Goal: Task Accomplishment & Management: Manage account settings

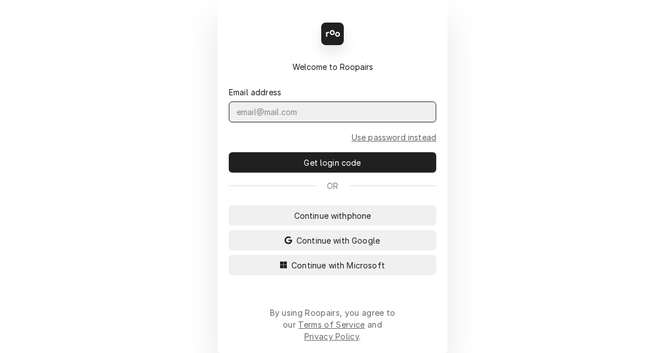
click at [315, 122] on input "Dynamic Content Wrapper" at bounding box center [332, 111] width 207 height 21
type input "[EMAIL_ADDRESS][PERSON_NAME][DOMAIN_NAME]"
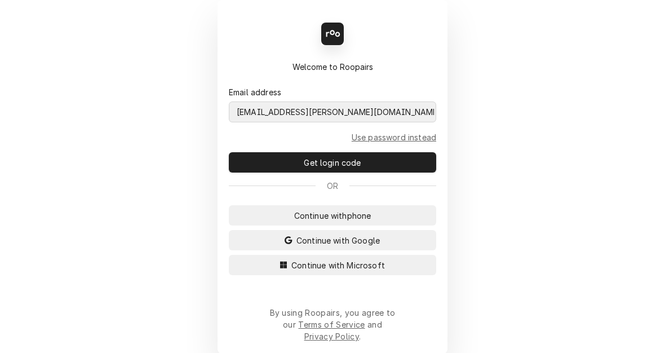
click at [229, 255] on button "Continue with Microsoft" at bounding box center [332, 265] width 207 height 20
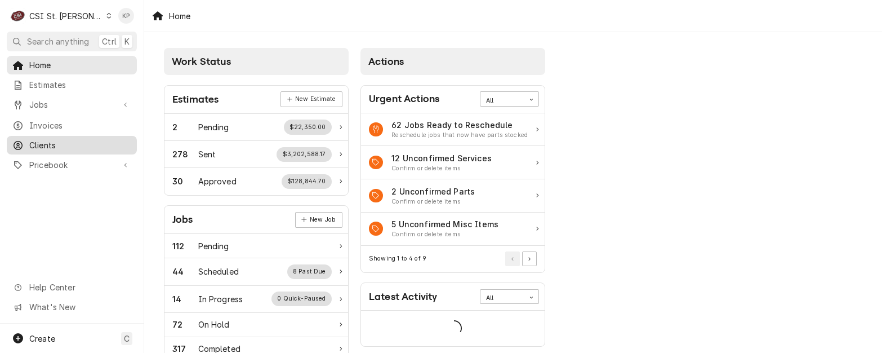
click at [51, 141] on span "Clients" at bounding box center [80, 145] width 102 height 12
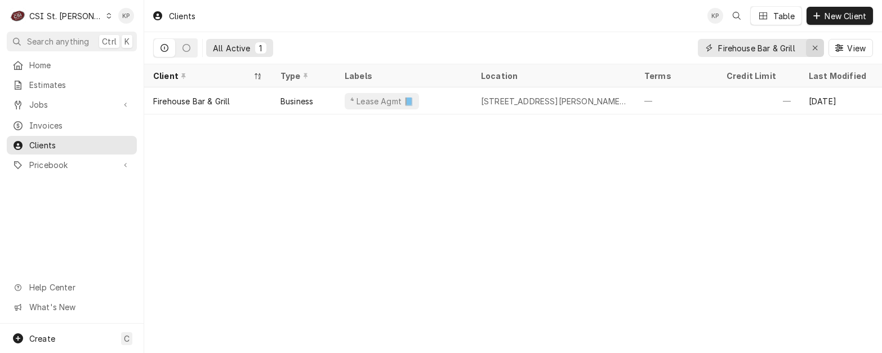
click at [814, 46] on icon "Erase input" at bounding box center [815, 48] width 6 height 8
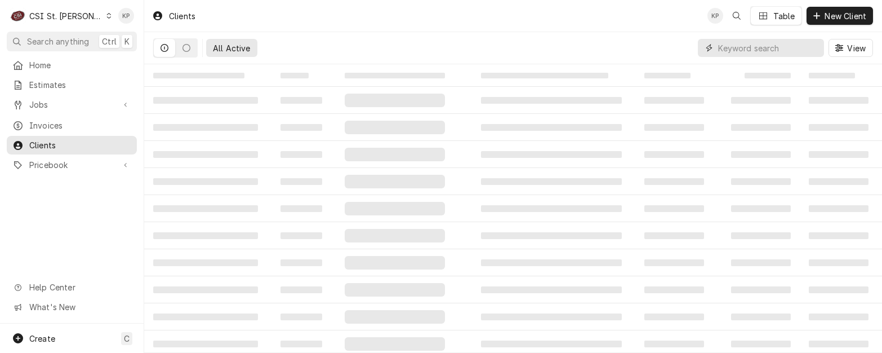
click at [755, 47] on input "Dynamic Content Wrapper" at bounding box center [768, 48] width 100 height 18
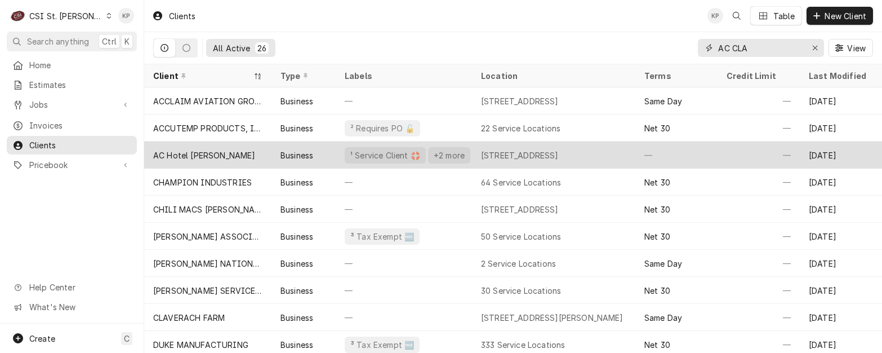
type input "AC CLA"
click at [218, 152] on div "AC Hotel [PERSON_NAME]" at bounding box center [204, 155] width 102 height 12
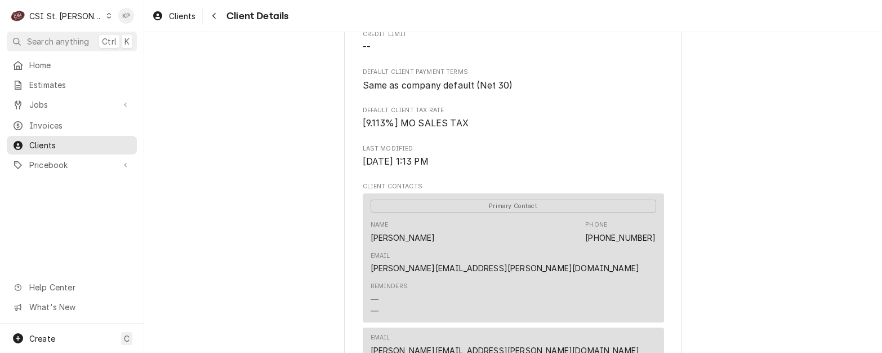
scroll to position [646, 0]
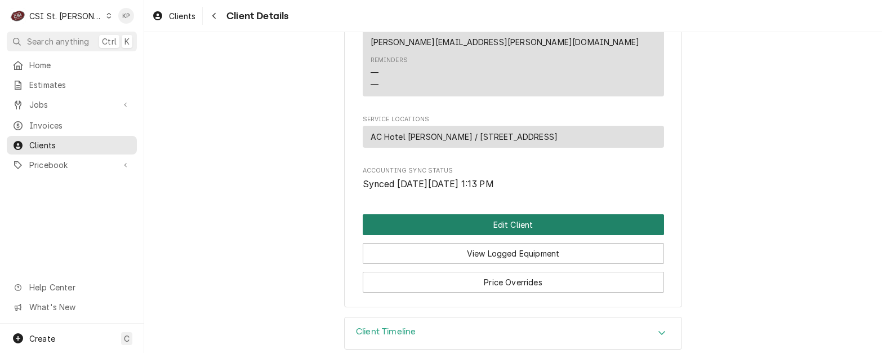
click at [517, 214] on button "Edit Client" at bounding box center [513, 224] width 301 height 21
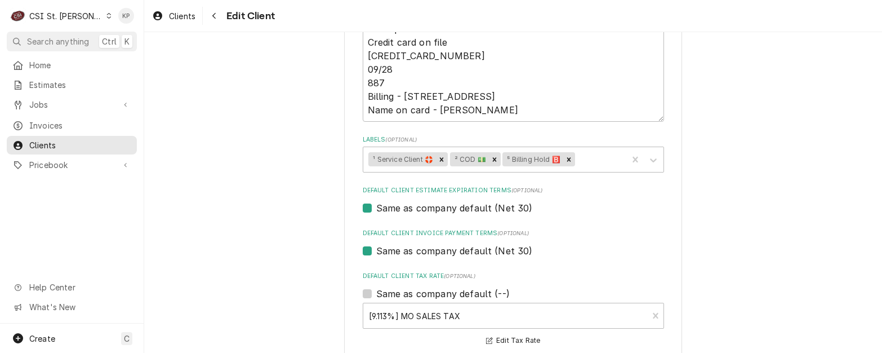
scroll to position [620, 0]
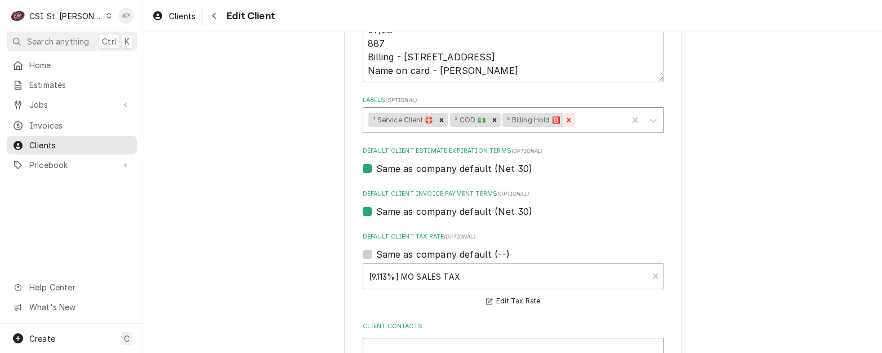
click at [565, 118] on icon "Remove ⁵ Billing Hold 🅱️" at bounding box center [569, 120] width 8 height 8
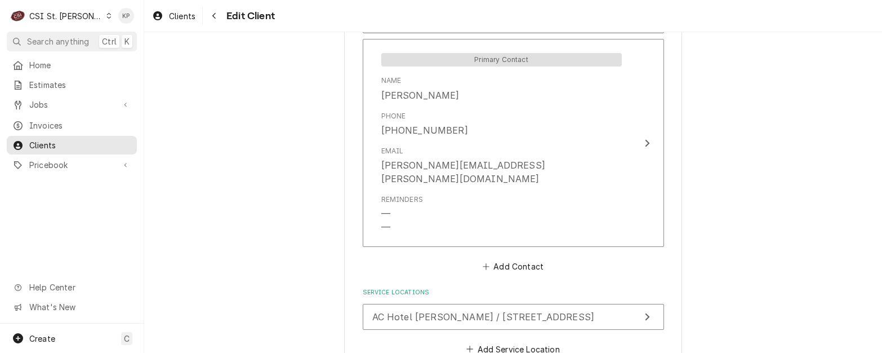
scroll to position [1153, 0]
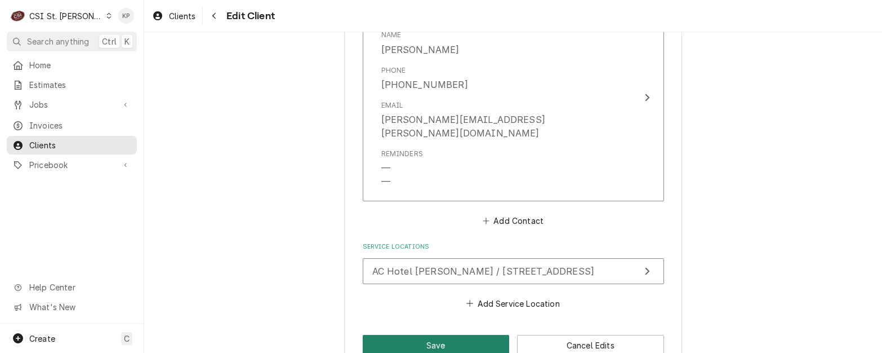
click at [453, 335] on button "Save" at bounding box center [436, 345] width 147 height 21
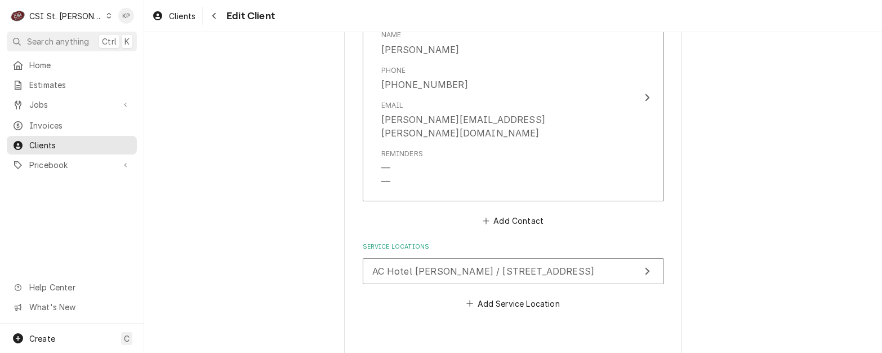
type textarea "x"
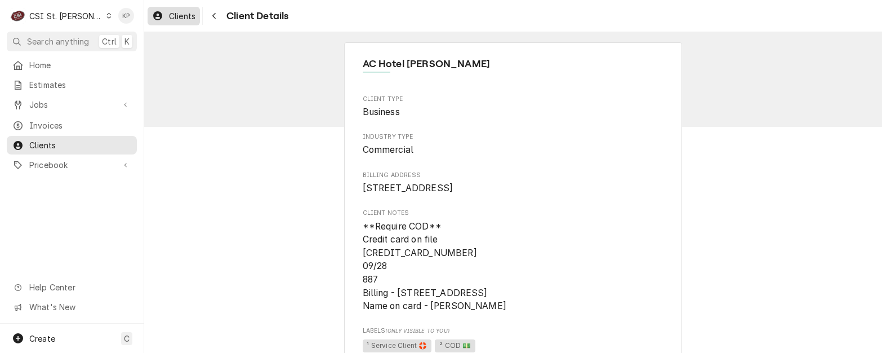
click at [174, 15] on span "Clients" at bounding box center [182, 16] width 26 height 12
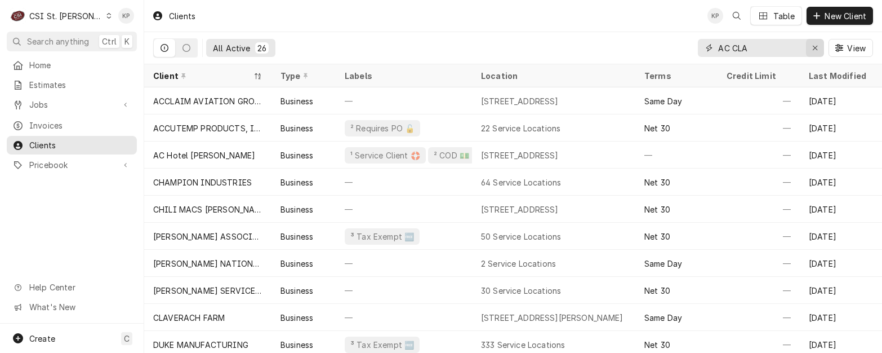
click at [813, 48] on icon "Erase input" at bounding box center [815, 48] width 6 height 8
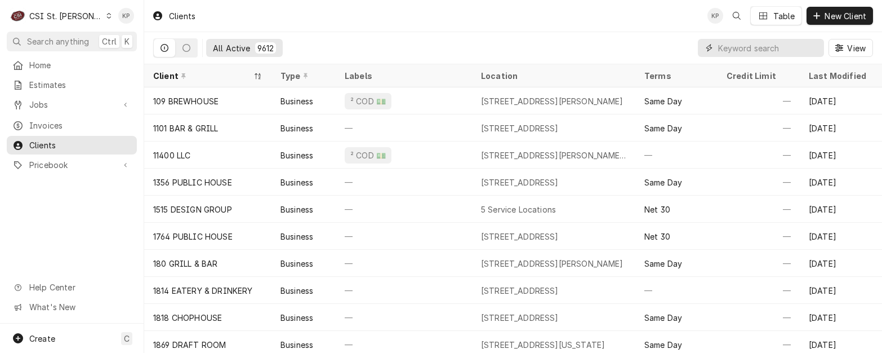
drag, startPoint x: 751, startPoint y: 60, endPoint x: 719, endPoint y: 46, distance: 35.1
click at [719, 46] on input "Dynamic Content Wrapper" at bounding box center [768, 48] width 100 height 18
drag, startPoint x: 718, startPoint y: 47, endPoint x: 667, endPoint y: 38, distance: 52.0
click at [658, 42] on div "All Active 9612 View" at bounding box center [513, 48] width 720 height 32
click at [720, 50] on input "Dynamic Content Wrapper" at bounding box center [768, 48] width 100 height 18
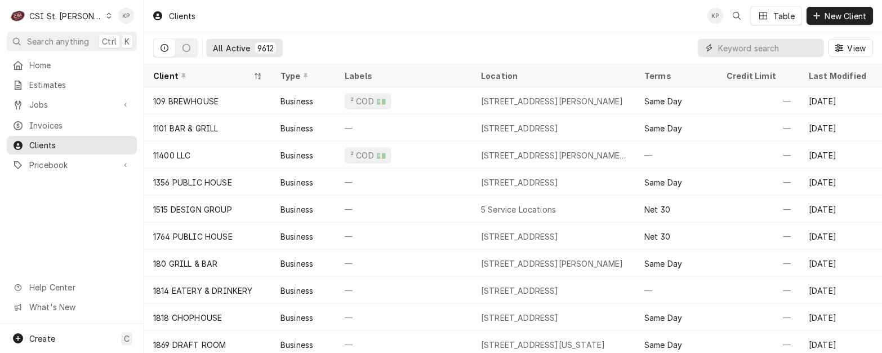
click at [745, 47] on input "Dynamic Content Wrapper" at bounding box center [768, 48] width 100 height 18
paste input "VFW Post #5651 New Melle"
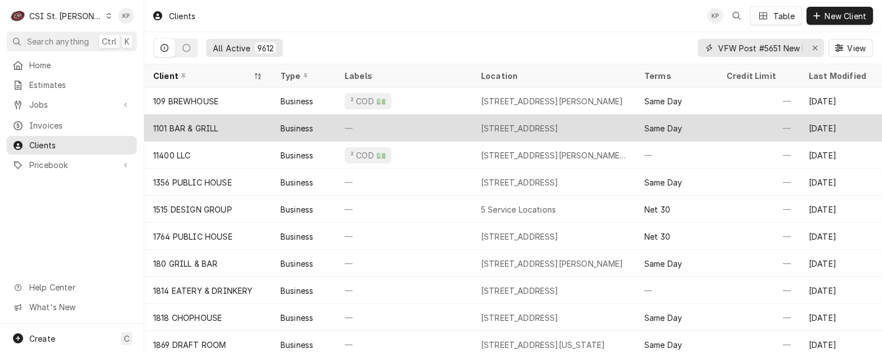
scroll to position [0, 21]
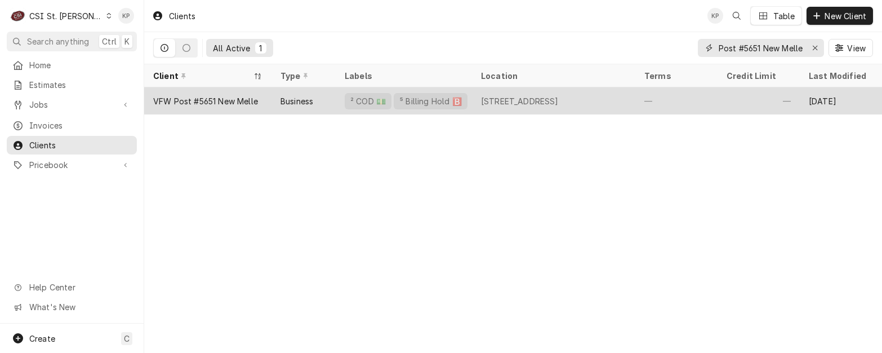
type input "VFW Post #5651 New Melle"
click at [224, 99] on div "VFW Post #5651 New Melle" at bounding box center [205, 101] width 105 height 12
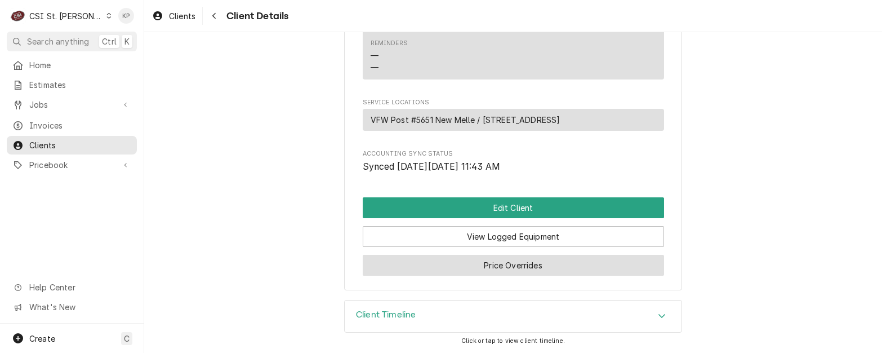
scroll to position [497, 0]
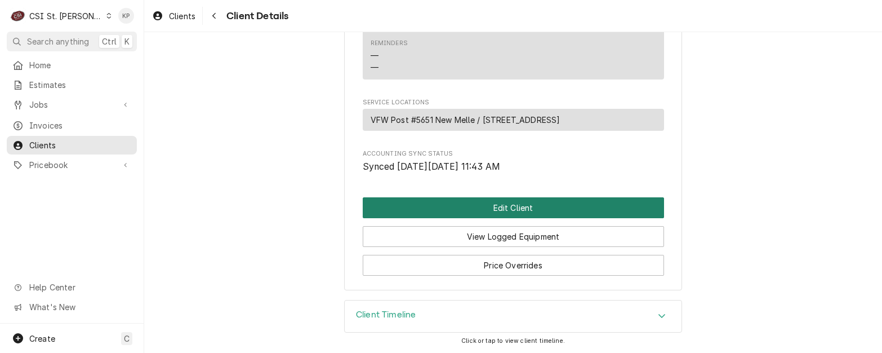
click at [462, 207] on button "Edit Client" at bounding box center [513, 207] width 301 height 21
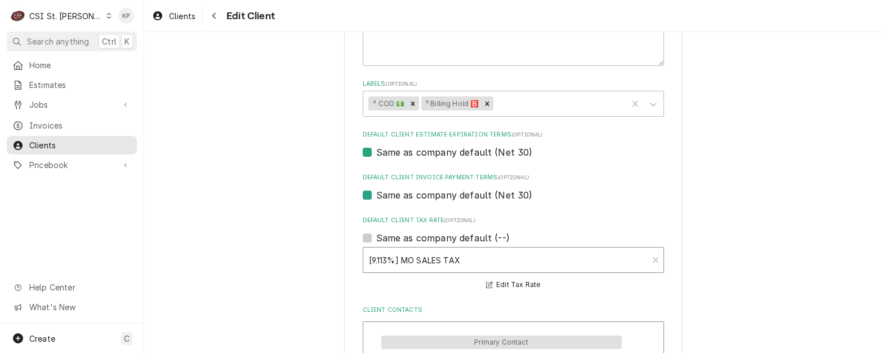
scroll to position [620, 0]
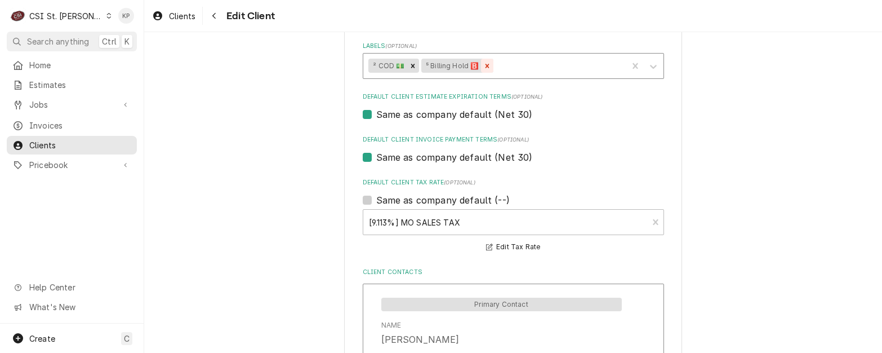
click at [485, 65] on icon "Remove ⁵ Billing Hold 🅱️" at bounding box center [487, 66] width 8 height 8
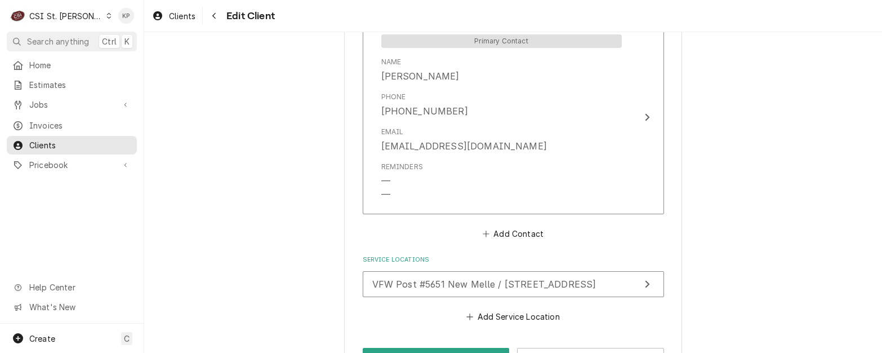
scroll to position [922, 0]
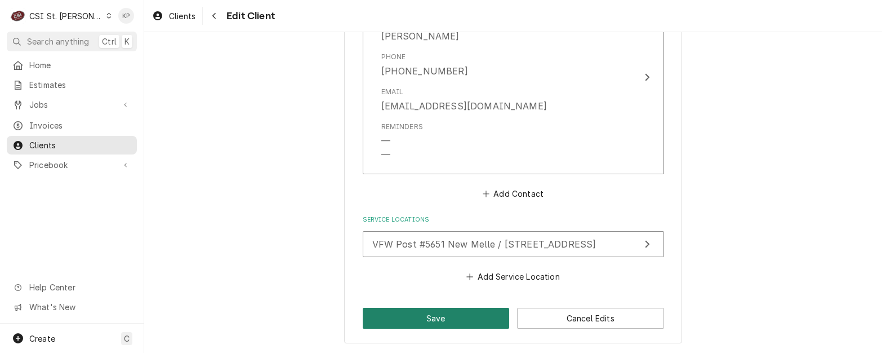
click at [456, 313] on button "Save" at bounding box center [436, 317] width 147 height 21
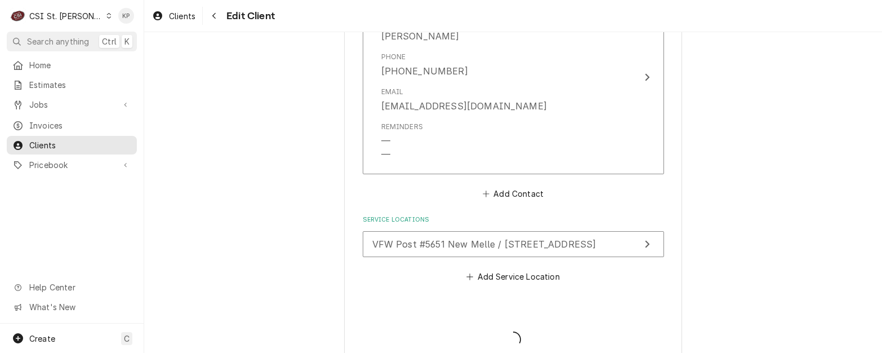
type textarea "x"
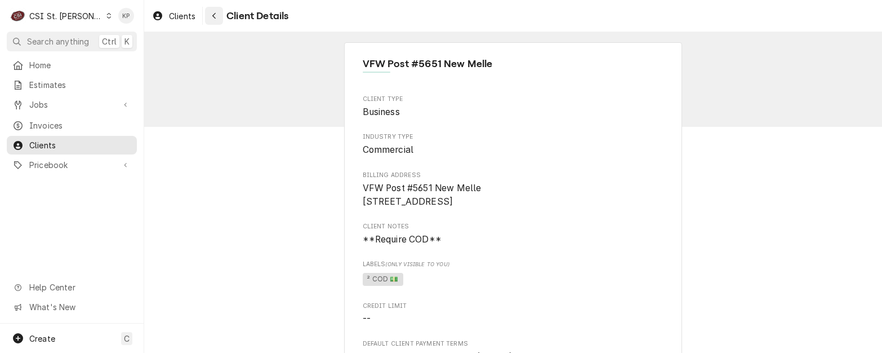
drag, startPoint x: 188, startPoint y: 14, endPoint x: 218, endPoint y: 15, distance: 29.9
click at [188, 14] on span "Clients" at bounding box center [182, 16] width 26 height 12
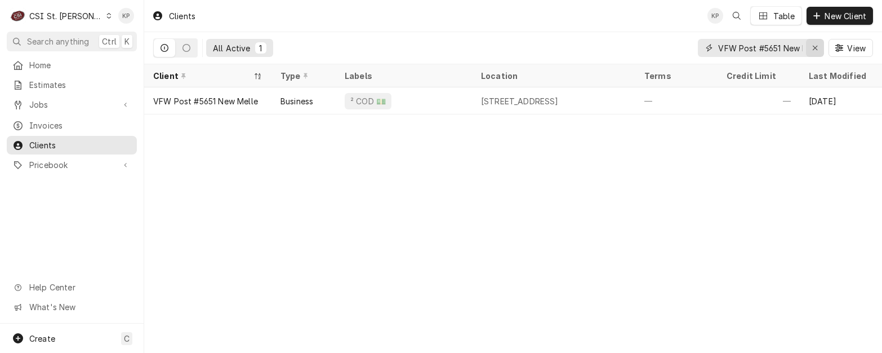
click at [815, 47] on icon "Erase input" at bounding box center [815, 48] width 5 height 5
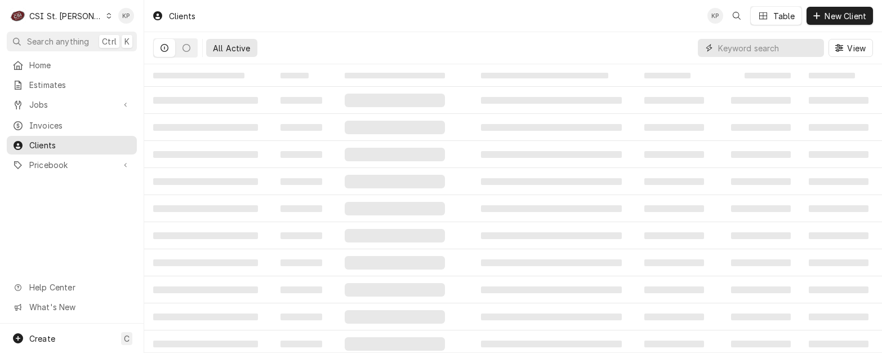
click at [741, 49] on input "Dynamic Content Wrapper" at bounding box center [768, 48] width 100 height 18
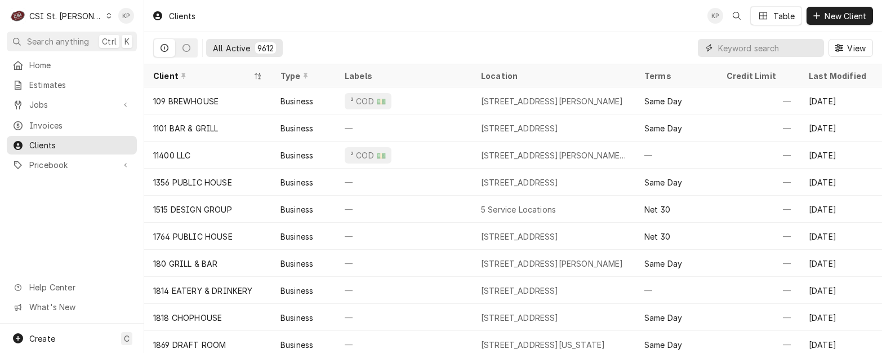
paste input "SUBWAY #27173 OFALLON"
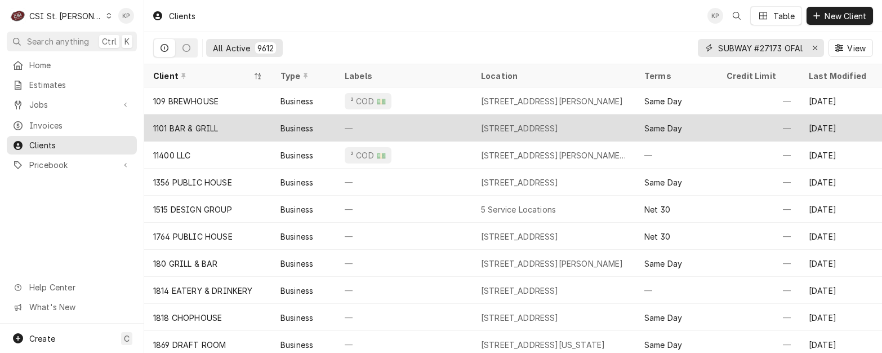
scroll to position [0, 19]
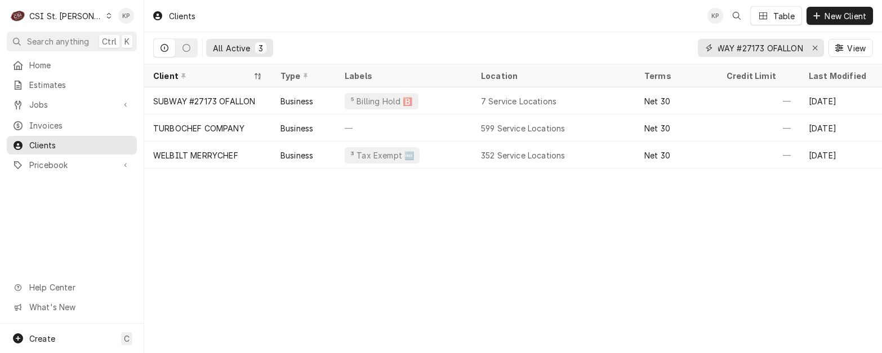
type input "SUBWAY #27173 OFALLON"
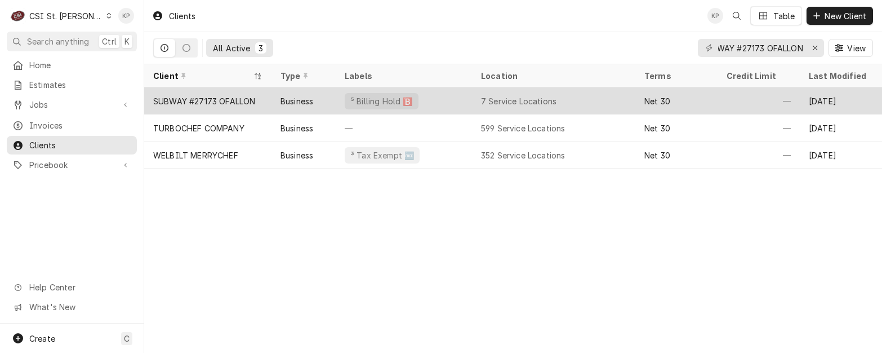
click at [212, 99] on div "SUBWAY #27173 OFALLON" at bounding box center [204, 101] width 102 height 12
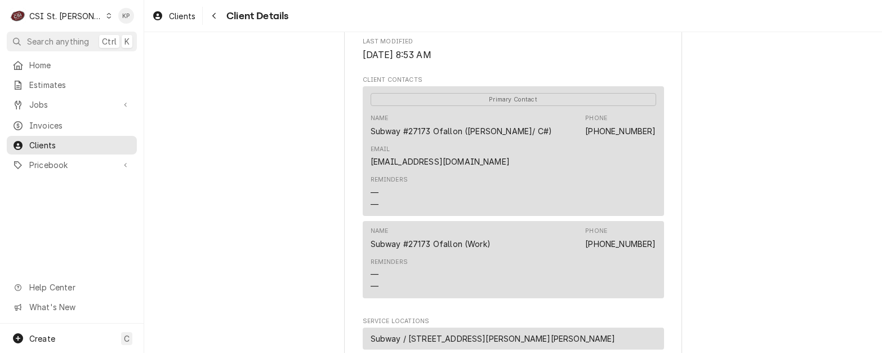
scroll to position [394, 0]
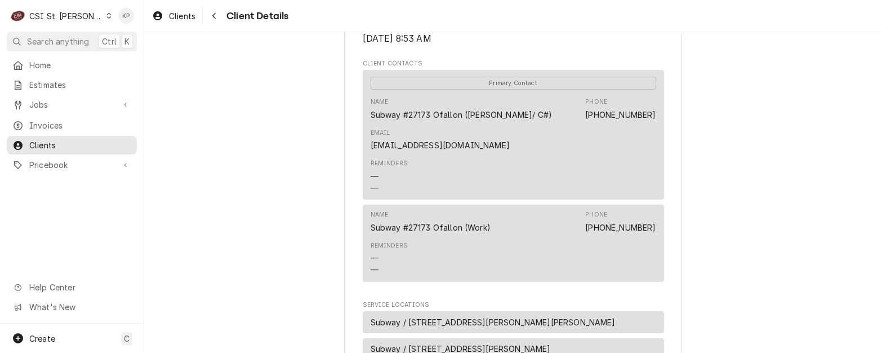
click at [106, 16] on icon "Dynamic Content Wrapper" at bounding box center [108, 16] width 5 height 6
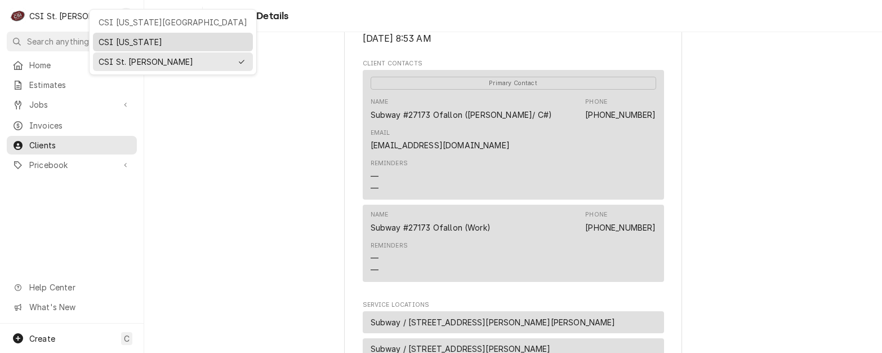
click at [113, 43] on div "CSI [US_STATE]" at bounding box center [173, 42] width 149 height 12
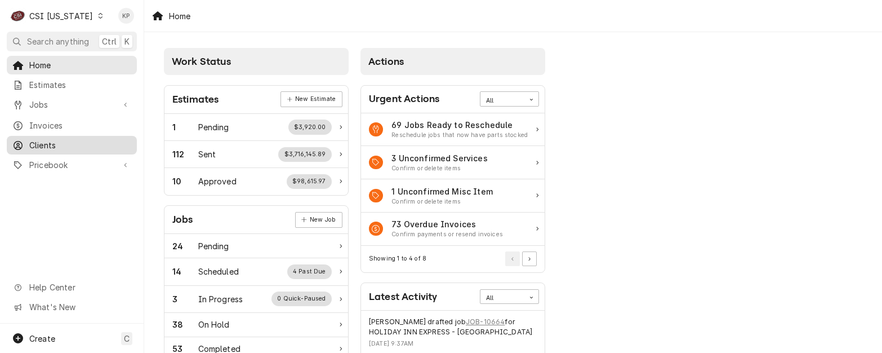
click at [38, 141] on span "Clients" at bounding box center [80, 145] width 102 height 12
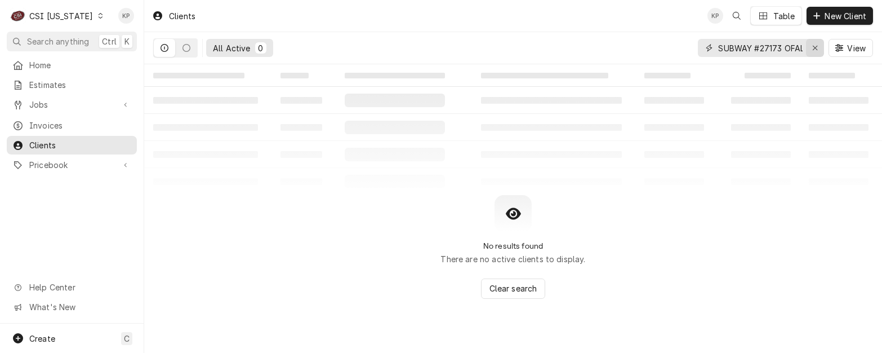
click at [816, 47] on icon "Erase input" at bounding box center [815, 48] width 6 height 8
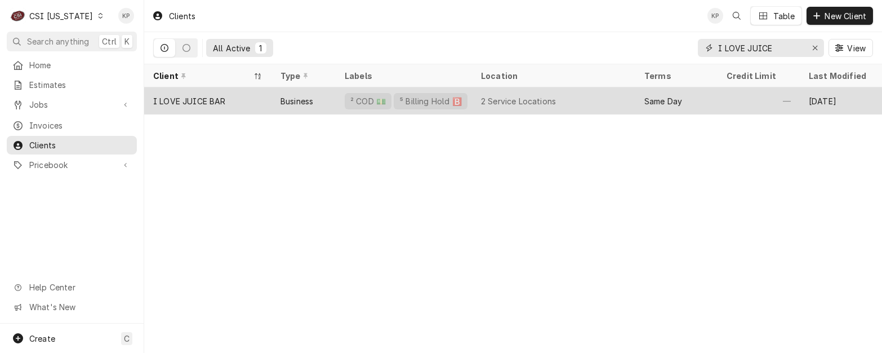
type input "I LOVE JUICE"
click at [198, 102] on div "I LOVE JUICE BAR" at bounding box center [189, 101] width 73 height 12
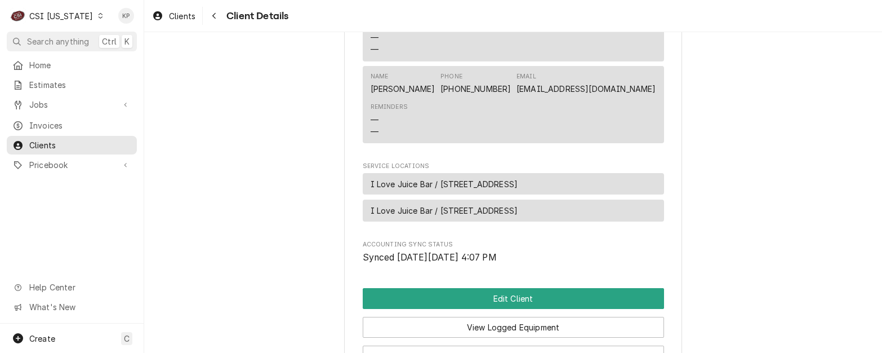
scroll to position [606, 0]
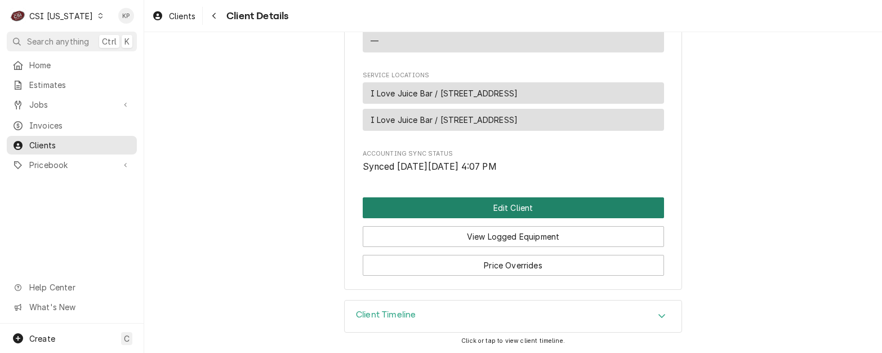
click at [448, 209] on button "Edit Client" at bounding box center [513, 207] width 301 height 21
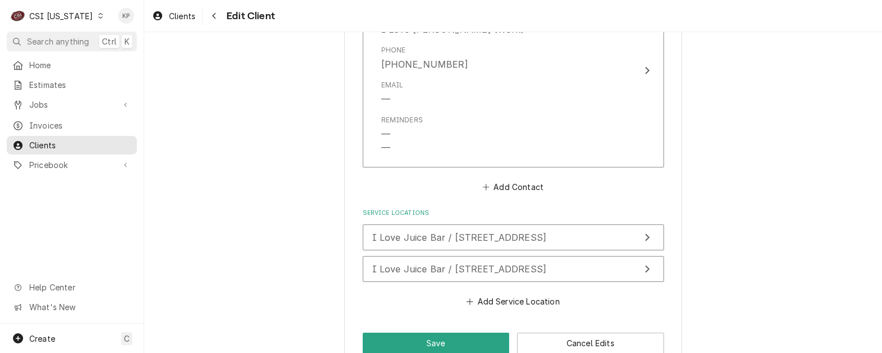
scroll to position [1115, 0]
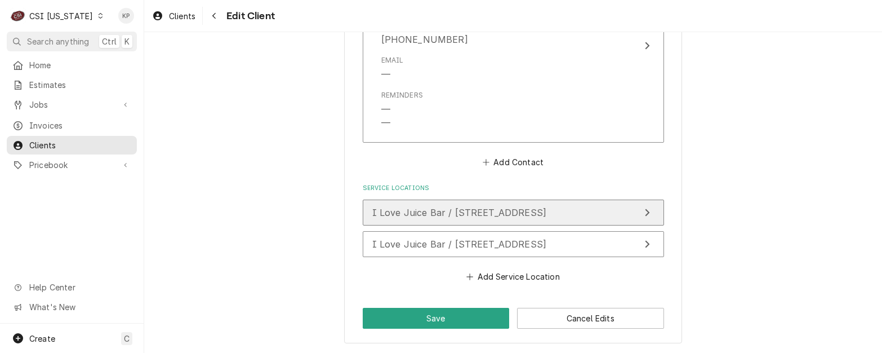
click at [420, 215] on span "I Love Juice Bar / 10512 Meeting Street, Prospect, KY 40059" at bounding box center [459, 212] width 175 height 11
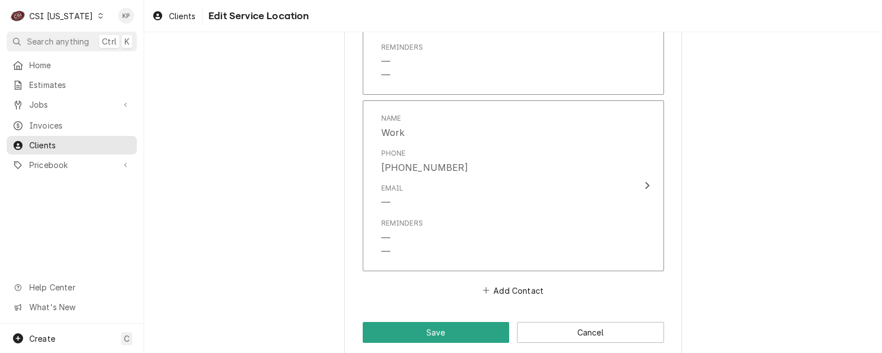
scroll to position [1111, 0]
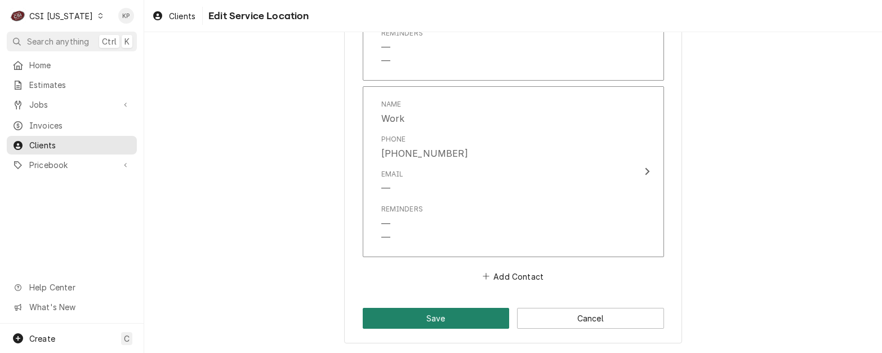
click at [442, 314] on button "Save" at bounding box center [436, 317] width 147 height 21
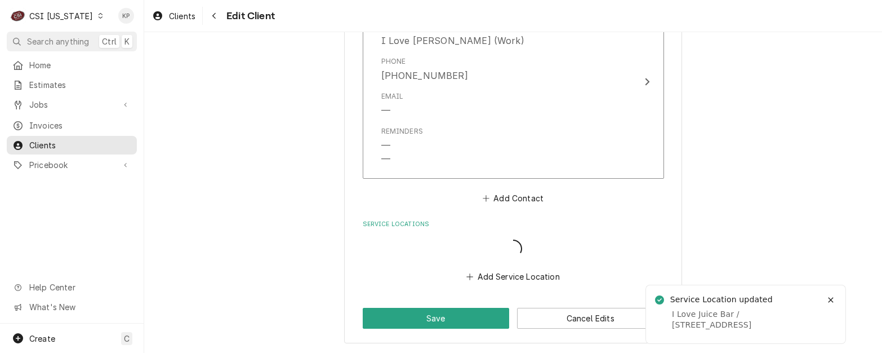
scroll to position [1111, 0]
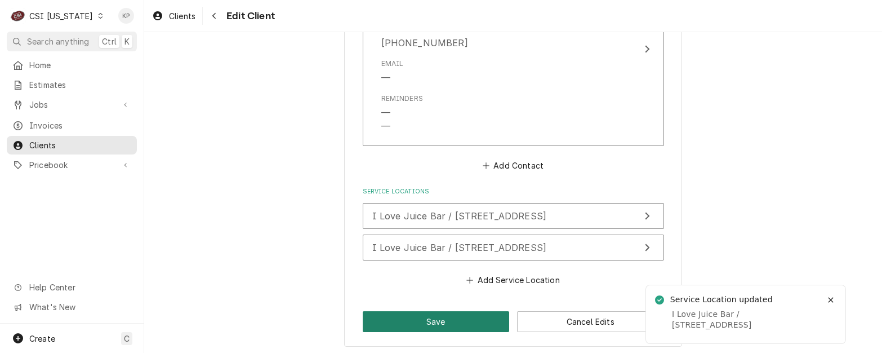
click at [440, 317] on button "Save" at bounding box center [436, 321] width 147 height 21
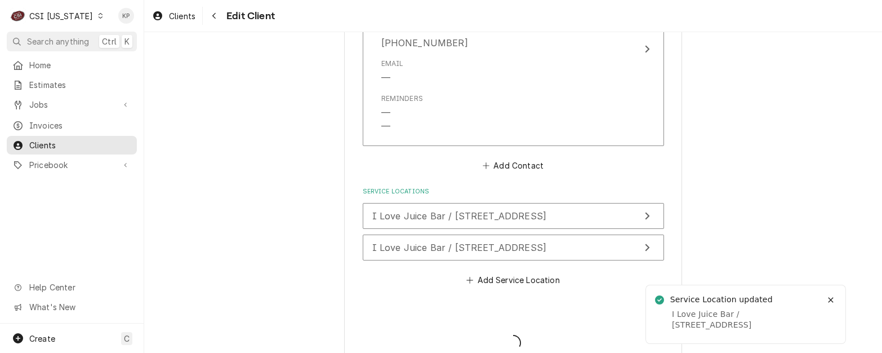
type textarea "x"
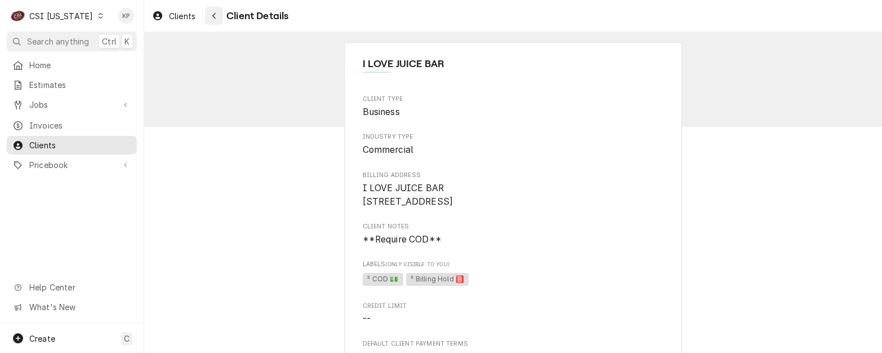
drag, startPoint x: 174, startPoint y: 17, endPoint x: 219, endPoint y: 9, distance: 45.2
click at [174, 17] on span "Clients" at bounding box center [182, 16] width 26 height 12
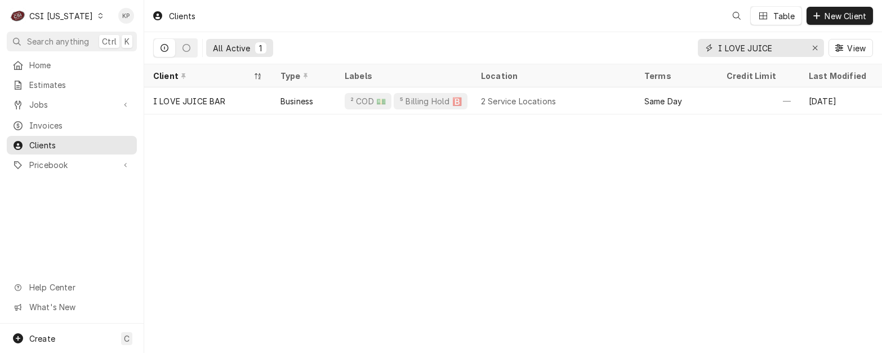
click at [815, 46] on icon "Erase input" at bounding box center [815, 48] width 6 height 8
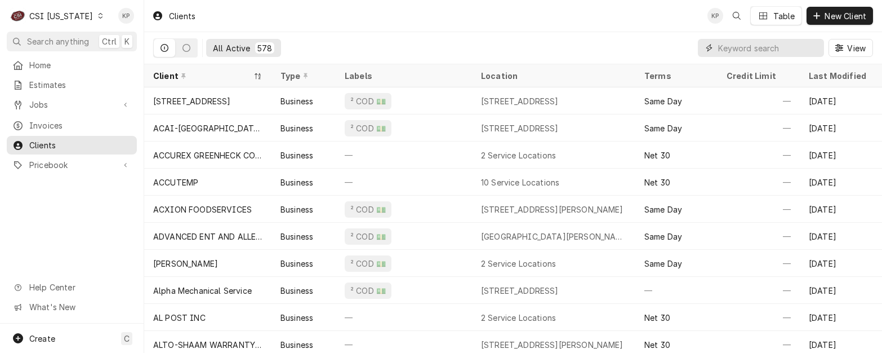
paste input "PC EATS-TAZIKI'S MEDITERRANEAN CAFE"
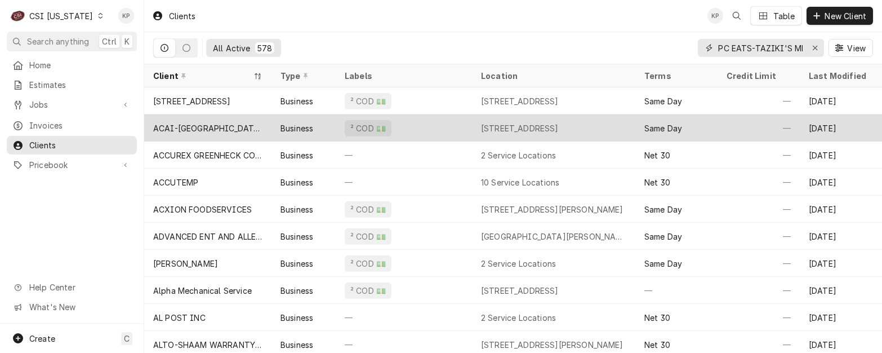
scroll to position [0, 84]
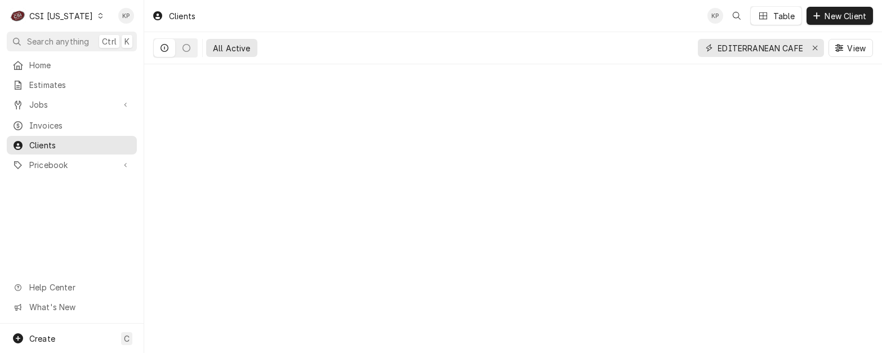
type input "PC EATS-TAZIKI'S MEDITERRANEAN CAFE"
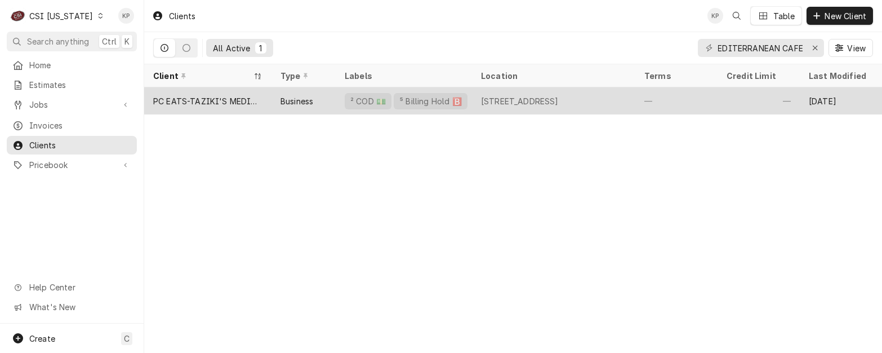
scroll to position [0, 0]
click at [193, 99] on div "PC EATS-TAZIKI'S MEDITERRANEAN CAFE" at bounding box center [207, 101] width 109 height 12
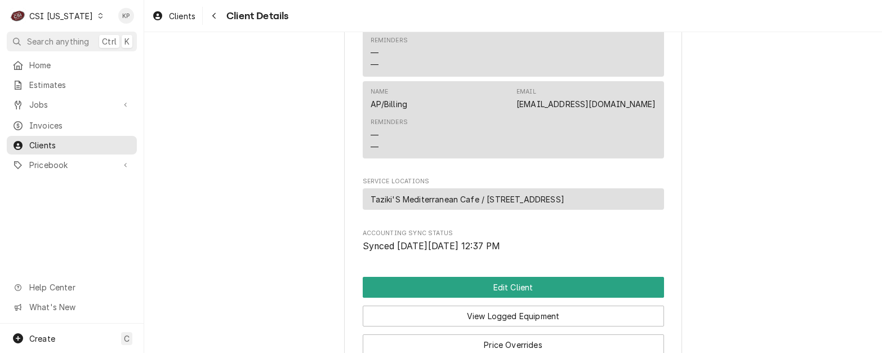
scroll to position [507, 0]
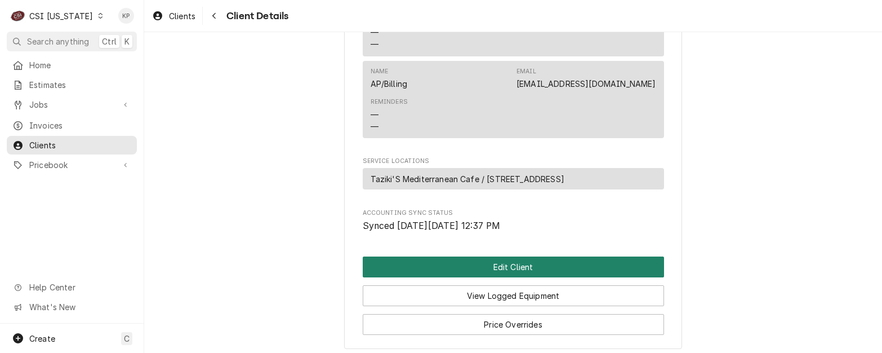
click at [519, 277] on button "Edit Client" at bounding box center [513, 266] width 301 height 21
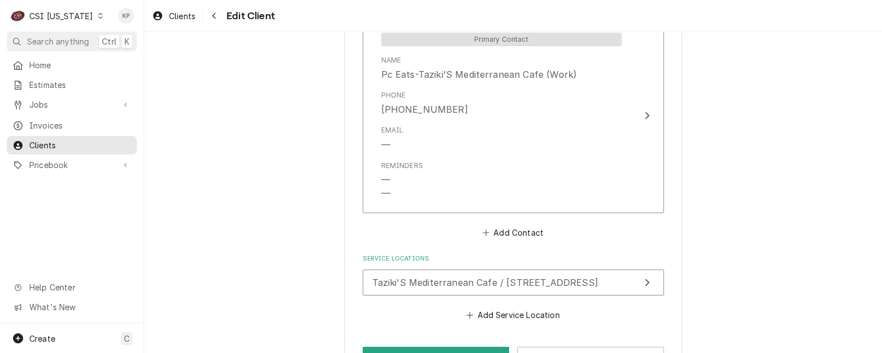
scroll to position [1014, 0]
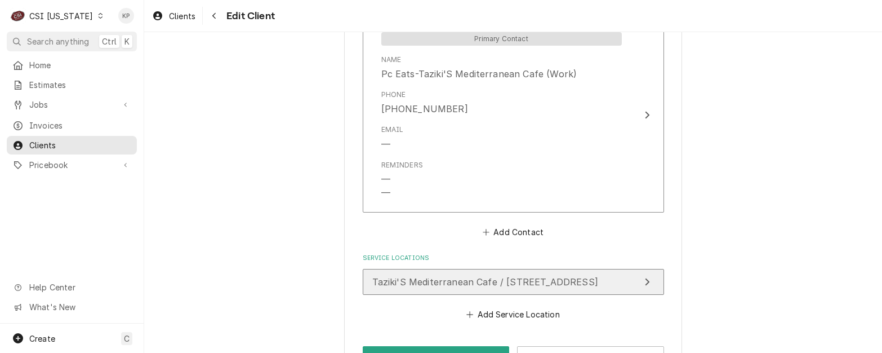
click at [479, 283] on span "Taziki'S Mediterranean Cafe / [STREET_ADDRESS]" at bounding box center [485, 281] width 226 height 11
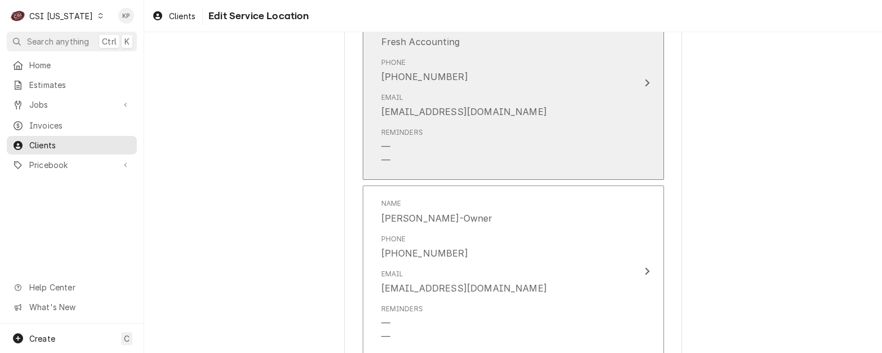
scroll to position [676, 0]
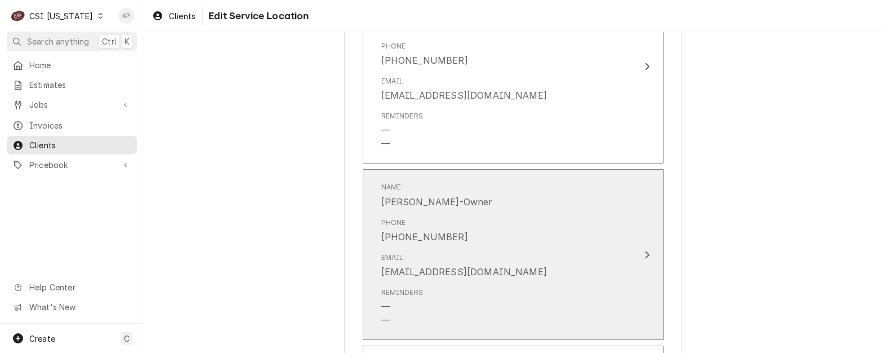
drag, startPoint x: 484, startPoint y: 200, endPoint x: 392, endPoint y: 200, distance: 91.8
click at [392, 200] on div "Name [PERSON_NAME]-Owner" at bounding box center [501, 194] width 240 height 35
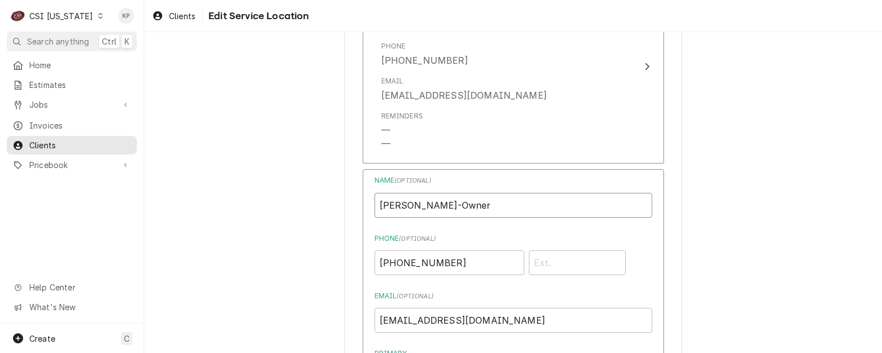
drag, startPoint x: 378, startPoint y: 203, endPoint x: 479, endPoint y: 207, distance: 100.3
click at [480, 208] on input "[PERSON_NAME]-Owner" at bounding box center [514, 205] width 278 height 25
drag, startPoint x: 826, startPoint y: 198, endPoint x: 627, endPoint y: 196, distance: 198.8
click at [823, 198] on div "Use the fields below to edit this service location: Location Name ( optional ) …" at bounding box center [513, 203] width 738 height 1670
drag, startPoint x: 480, startPoint y: 202, endPoint x: 389, endPoint y: 207, distance: 91.3
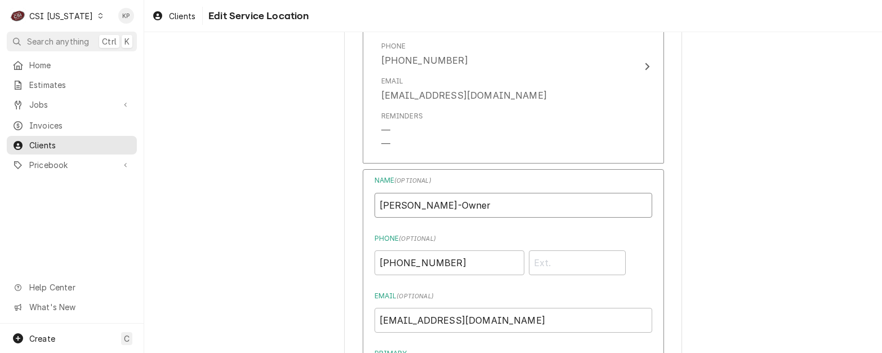
drag, startPoint x: 507, startPoint y: 323, endPoint x: 493, endPoint y: 322, distance: 14.7
click at [502, 321] on input "jwilkins@tazikiscafe.com" at bounding box center [514, 319] width 278 height 25
drag, startPoint x: 493, startPoint y: 322, endPoint x: 373, endPoint y: 322, distance: 120.0
click at [375, 322] on input "jwilkins@tazikiscafe.com" at bounding box center [514, 319] width 278 height 25
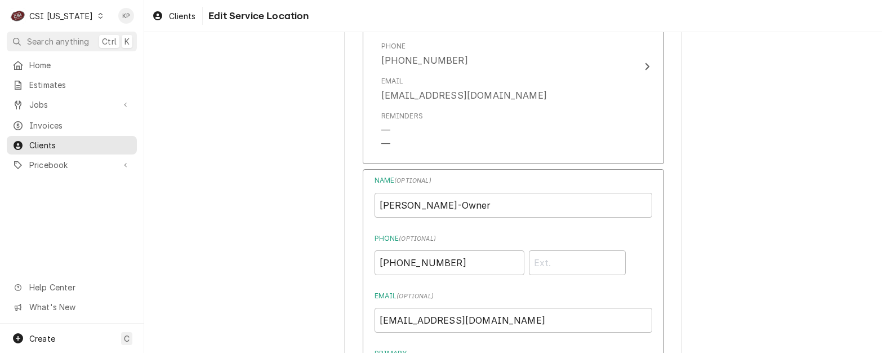
drag, startPoint x: 191, startPoint y: 213, endPoint x: 203, endPoint y: 217, distance: 12.5
click at [191, 213] on div "Use the fields below to edit this service location: Location Name ( optional ) …" at bounding box center [513, 203] width 738 height 1670
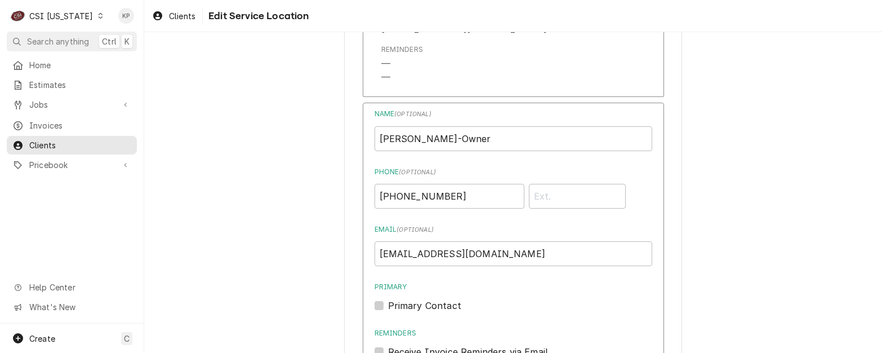
scroll to position [901, 0]
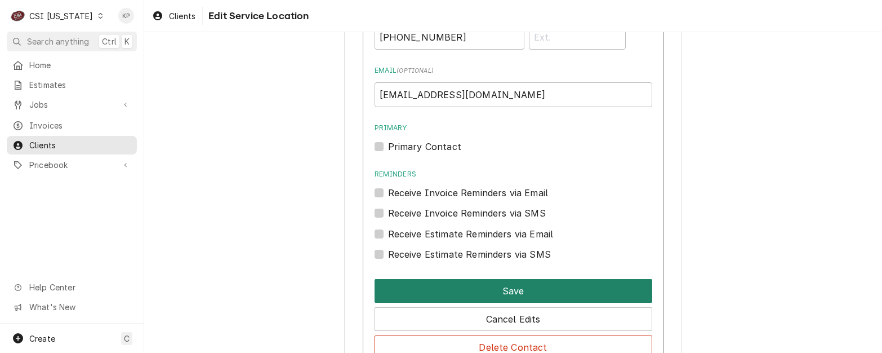
click at [435, 285] on button "Save" at bounding box center [514, 291] width 278 height 24
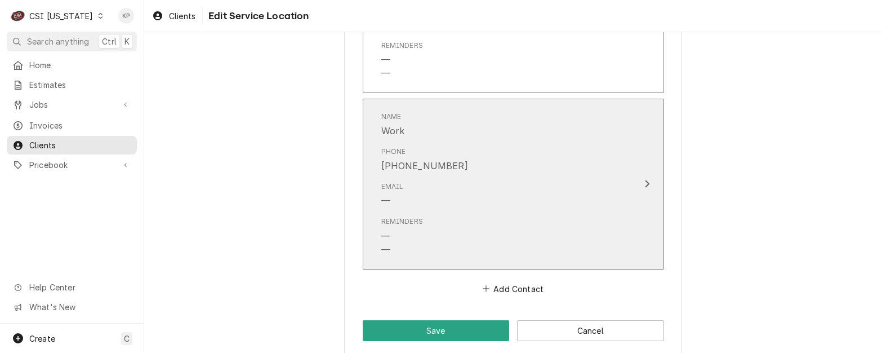
scroll to position [1111, 0]
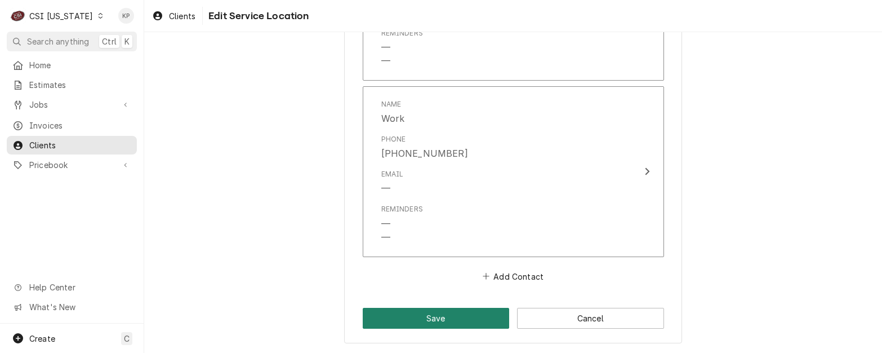
click at [438, 317] on button "Save" at bounding box center [436, 317] width 147 height 21
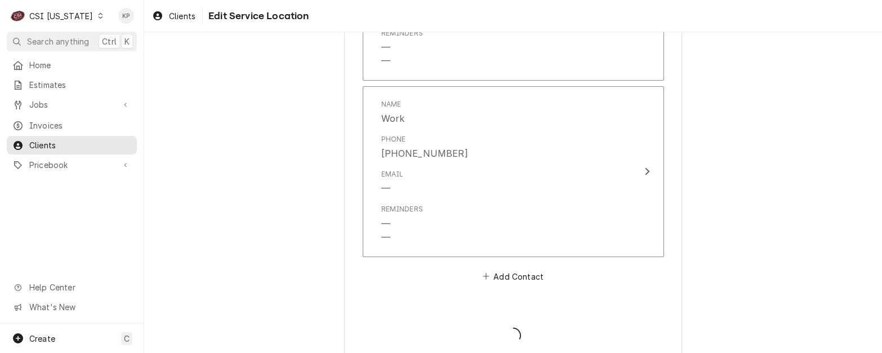
type textarea "x"
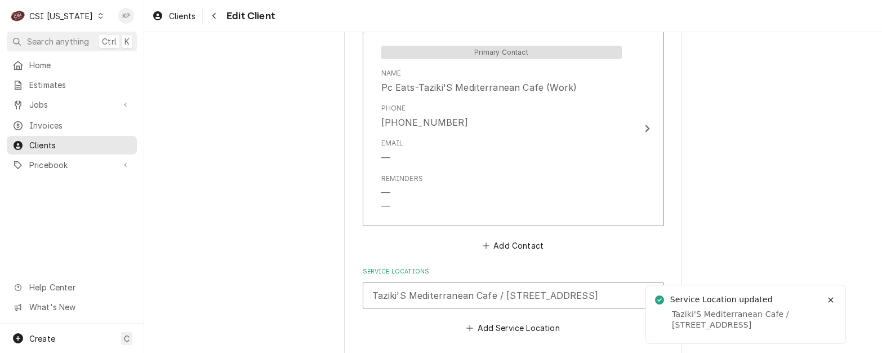
scroll to position [1000, 0]
